Goal: Entertainment & Leisure: Browse casually

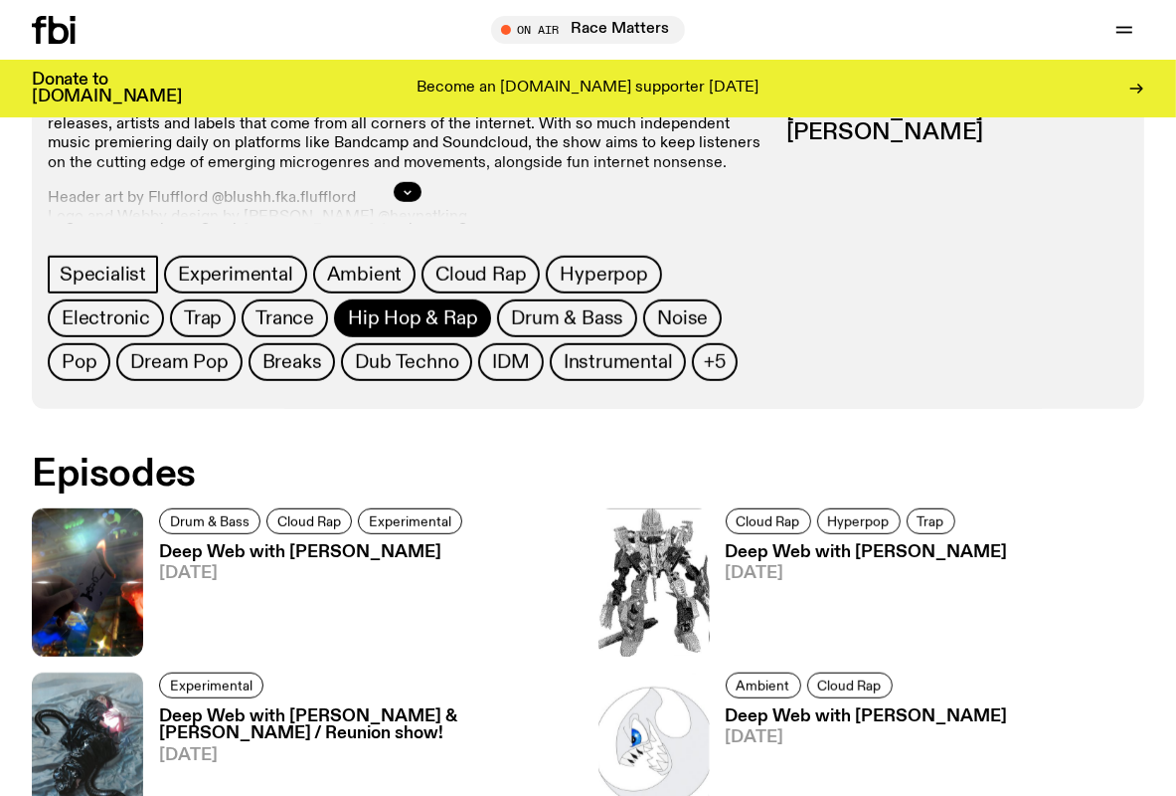
scroll to position [938, 0]
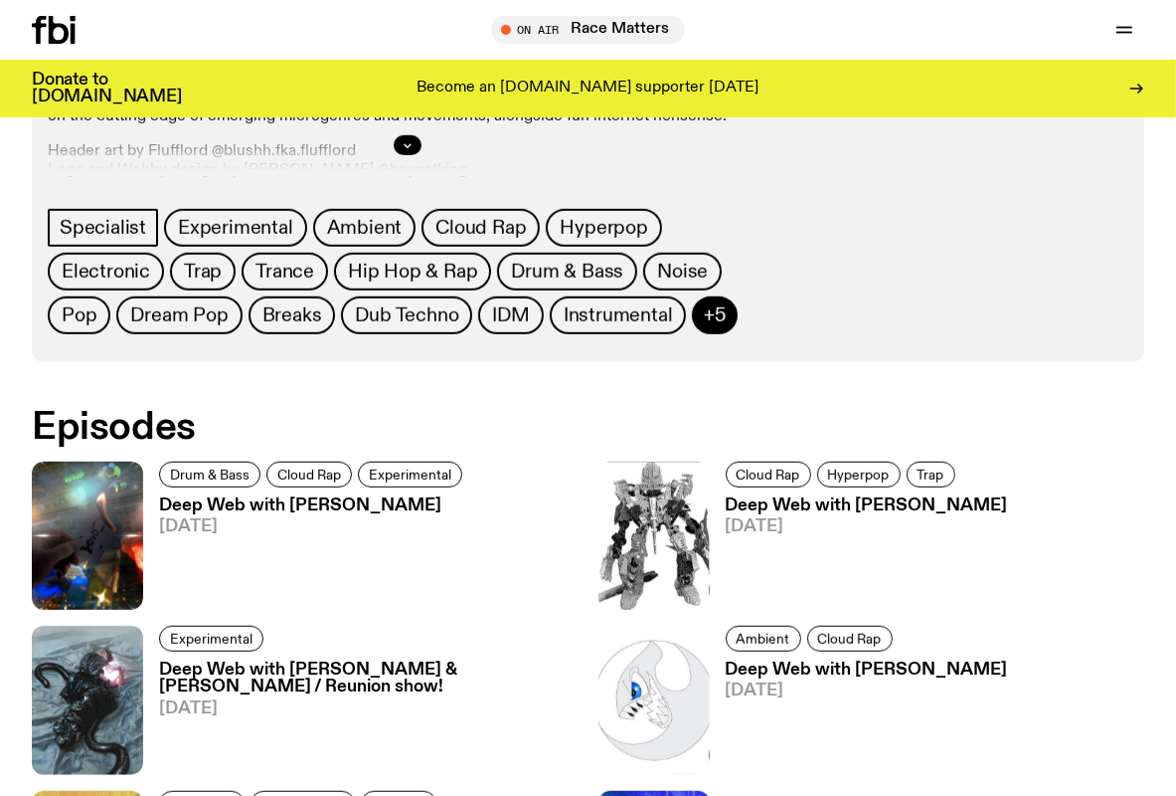
click at [709, 315] on span "+5" at bounding box center [715, 315] width 22 height 22
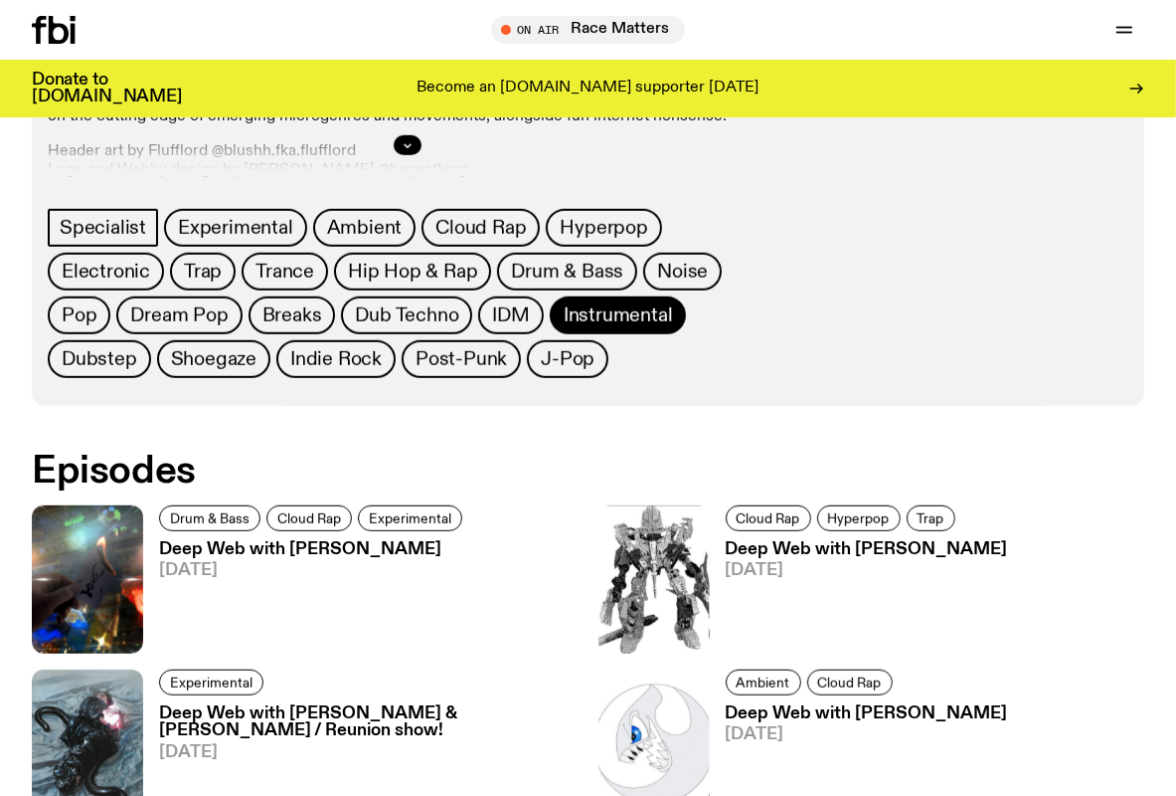
click at [576, 311] on span "Instrumental" at bounding box center [618, 315] width 109 height 22
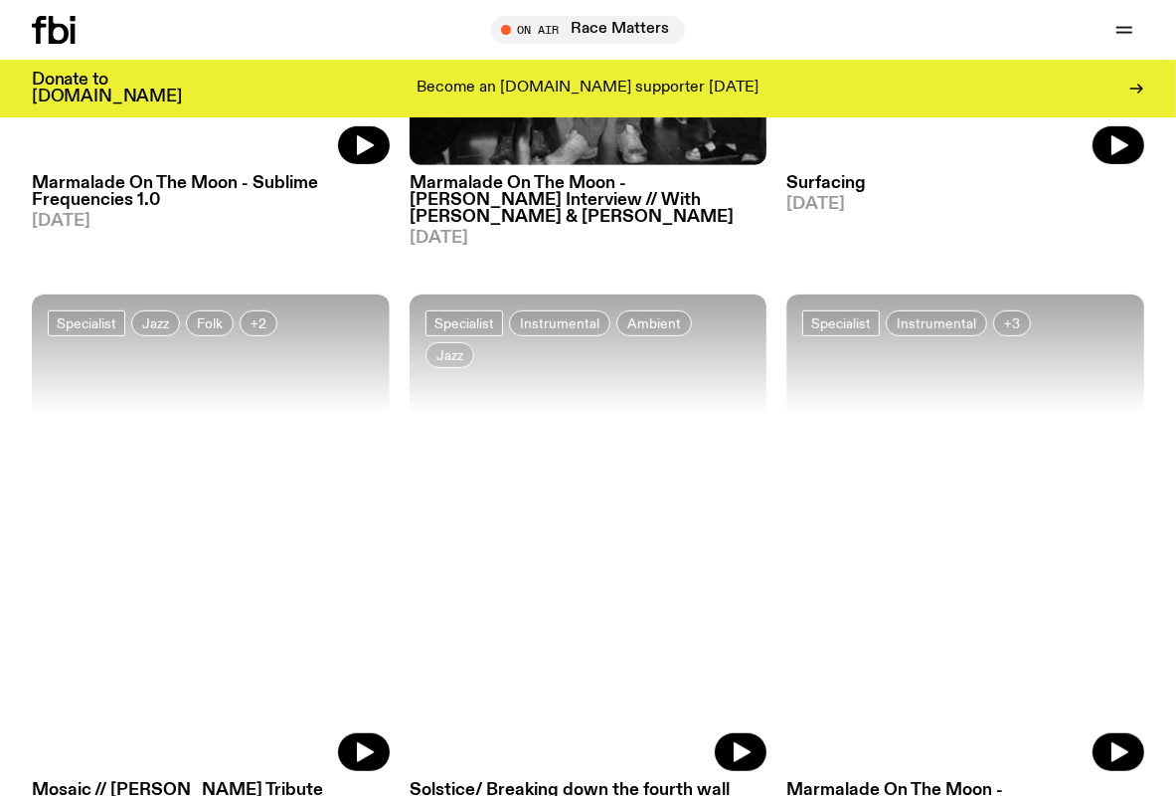
scroll to position [733, 0]
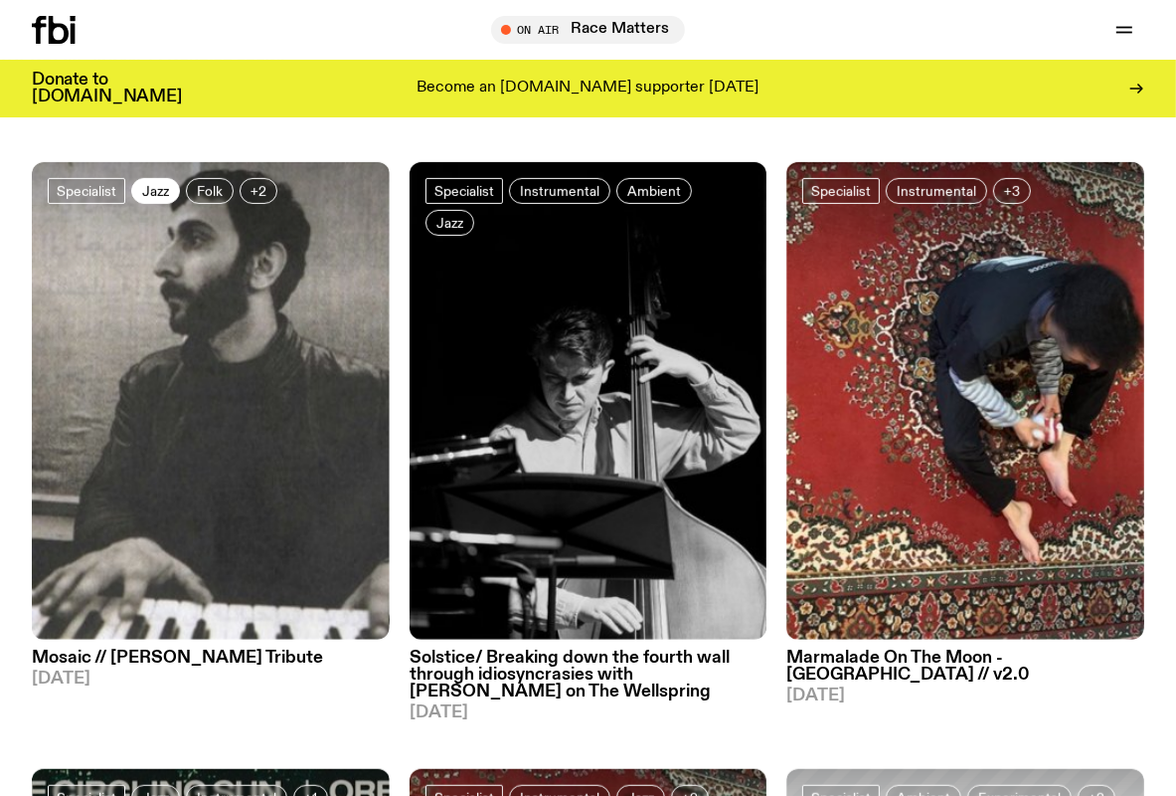
click at [161, 183] on span "Jazz" at bounding box center [155, 190] width 27 height 15
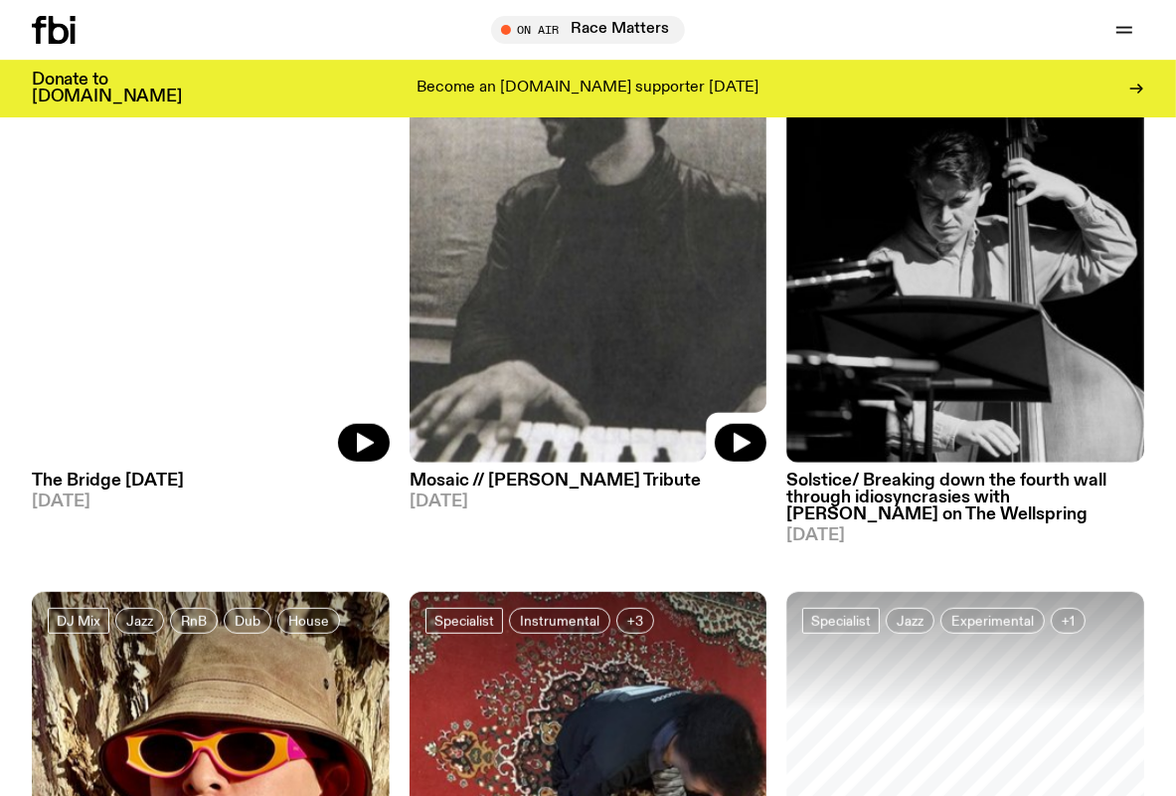
scroll to position [943, 0]
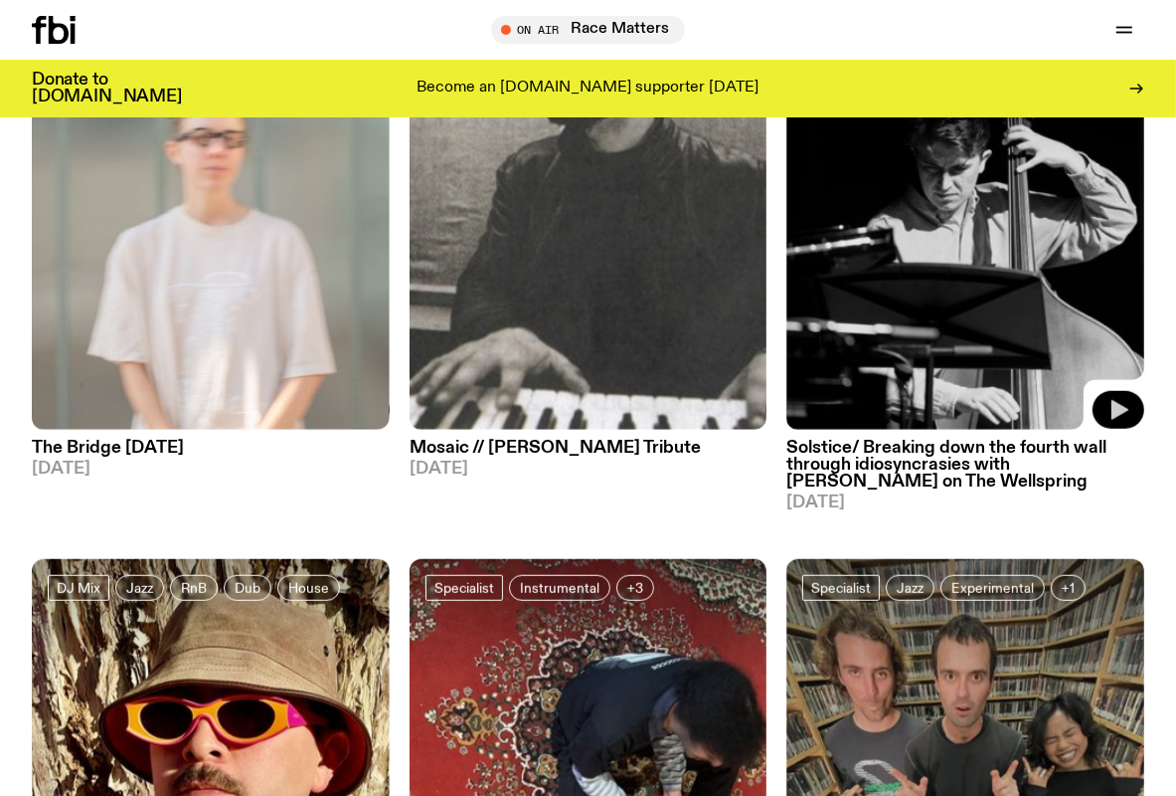
click at [1106, 391] on button "button" at bounding box center [1119, 410] width 52 height 38
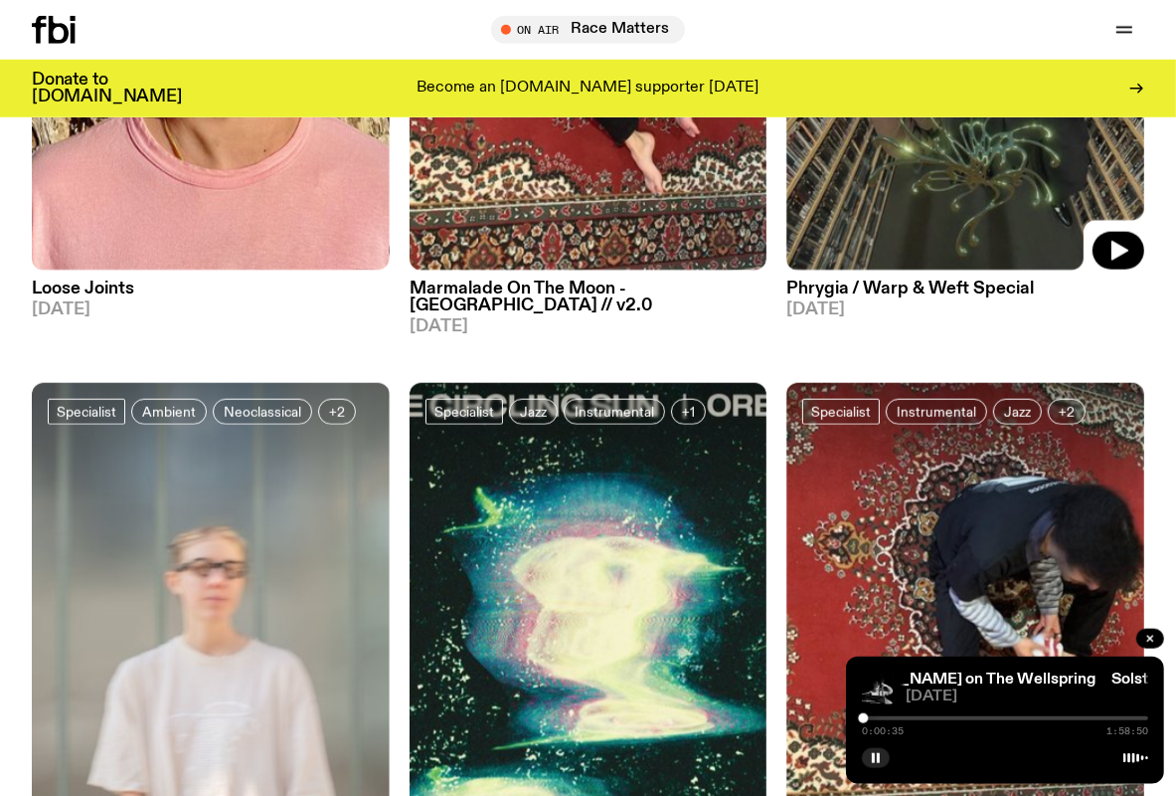
scroll to position [1764, 0]
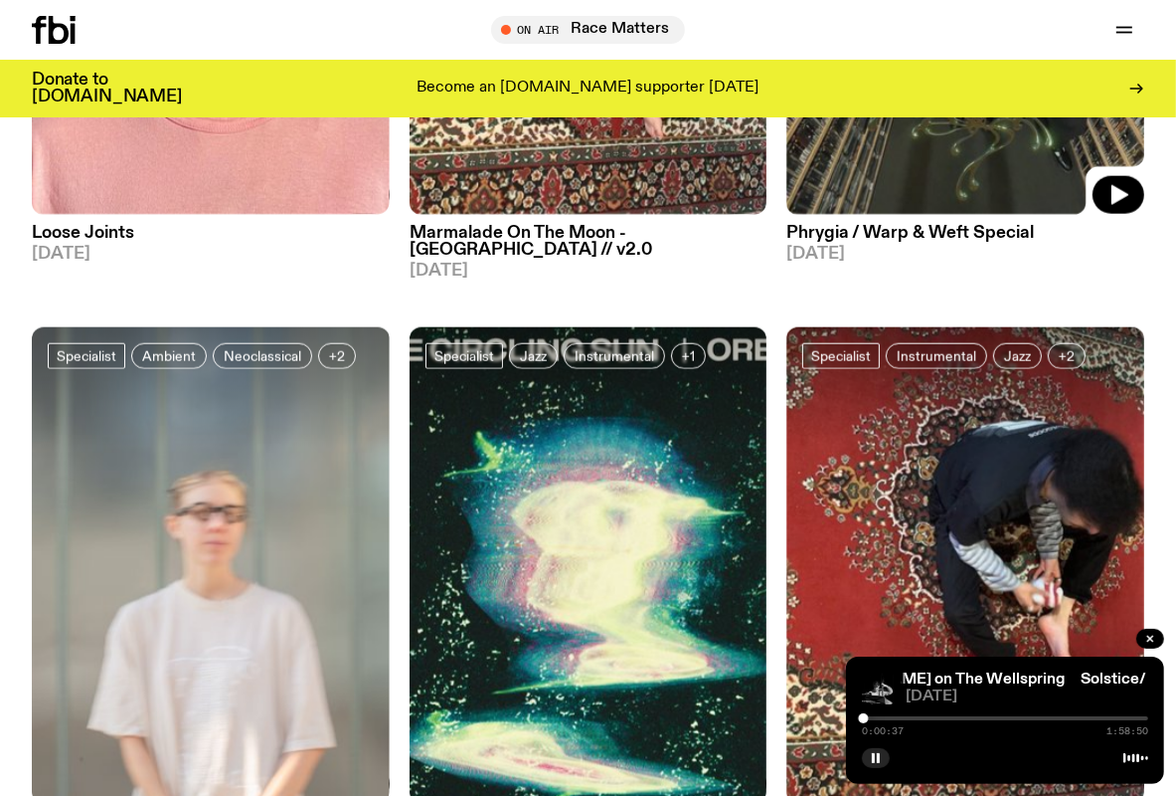
click at [1106, 176] on button "button" at bounding box center [1119, 195] width 52 height 38
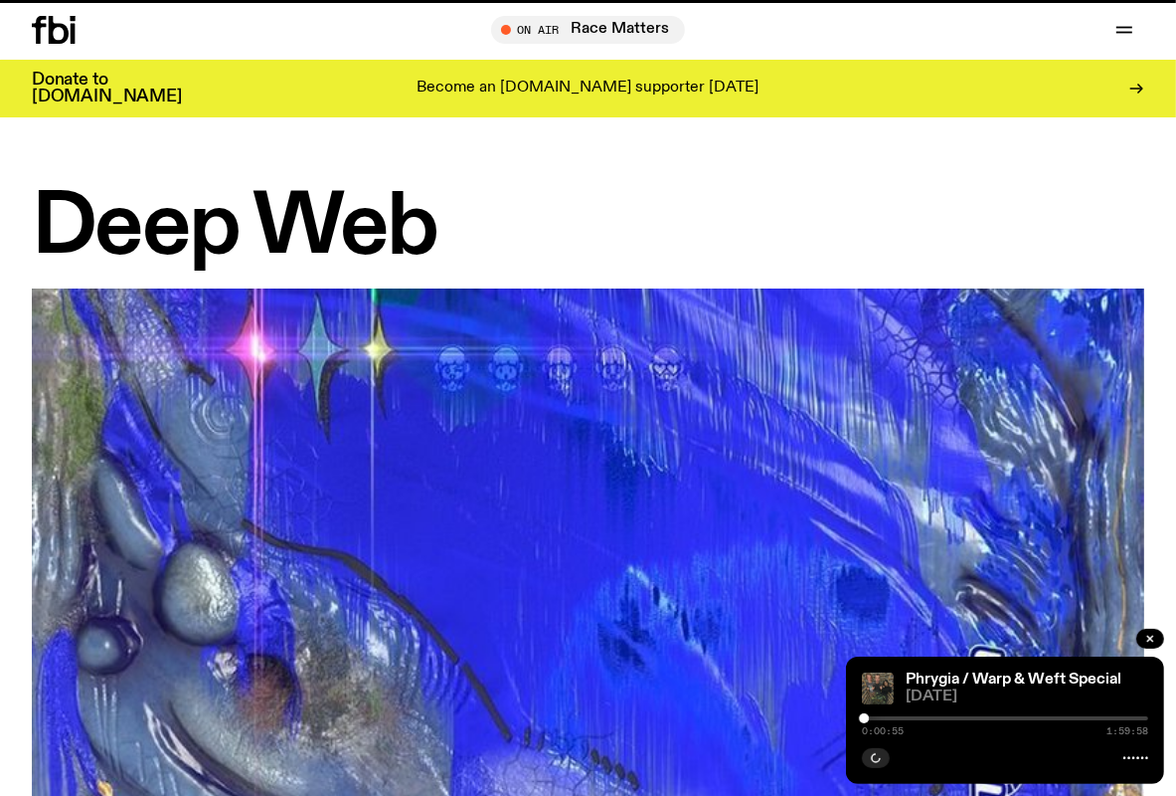
scroll to position [923, 0]
